Goal: Task Accomplishment & Management: Manage account settings

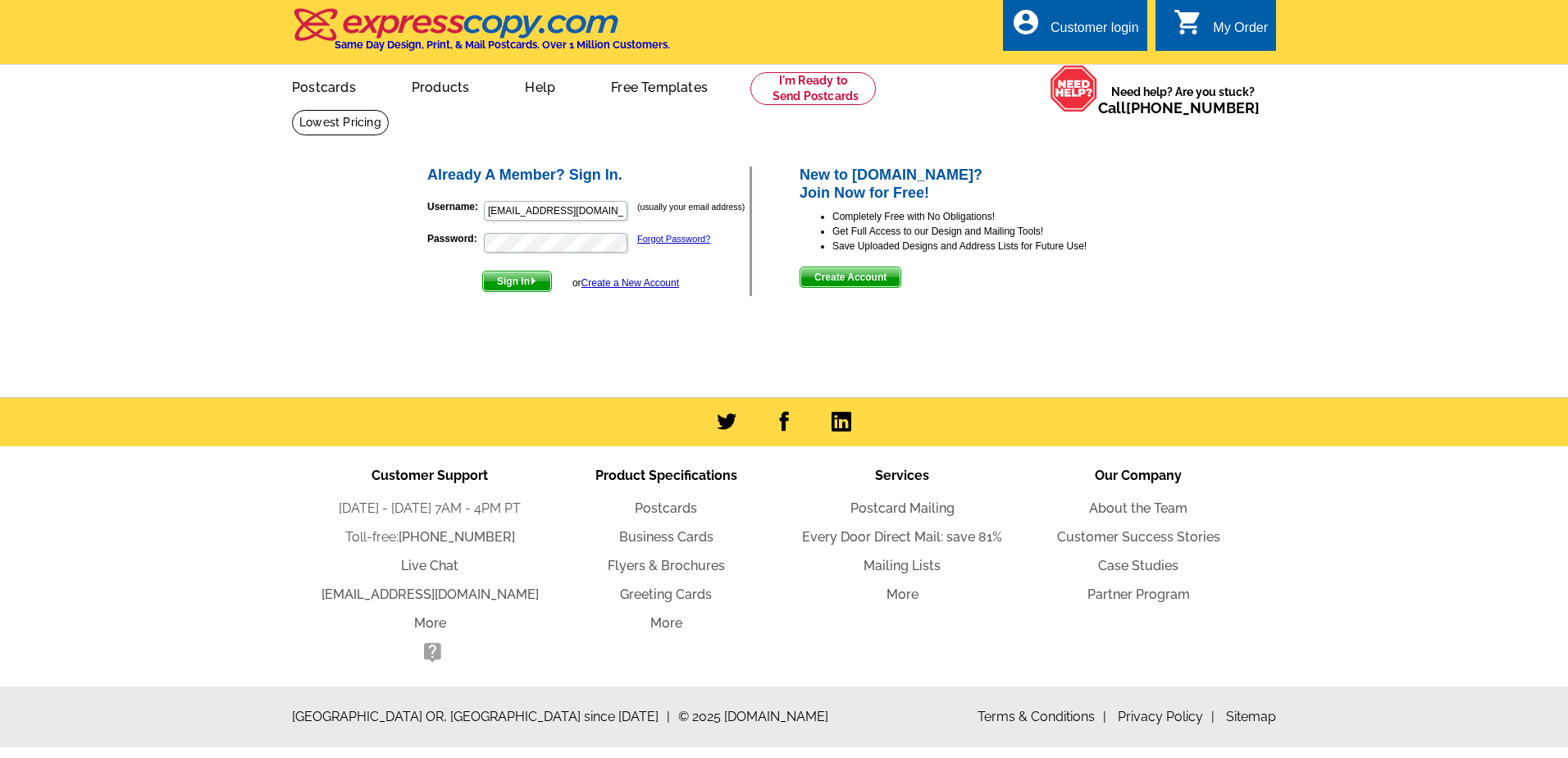
click at [1091, 25] on div "Customer login" at bounding box center [1095, 32] width 88 height 23
type input "[EMAIL_ADDRESS][DOMAIN_NAME]"
click at [517, 284] on span "Sign In" at bounding box center [517, 281] width 68 height 19
